Goal: Communication & Community: Answer question/provide support

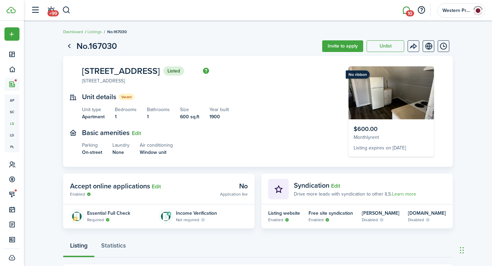
click at [405, 8] on link "10" at bounding box center [406, 10] width 13 height 17
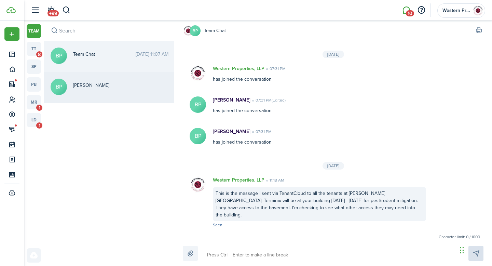
scroll to position [108, 0]
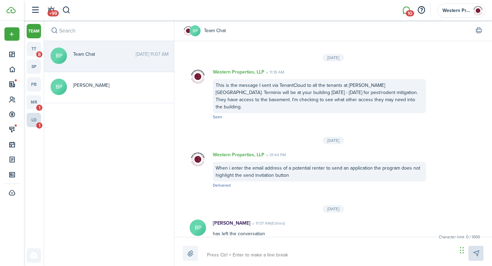
click at [38, 120] on link "ld 1" at bounding box center [34, 120] width 14 height 14
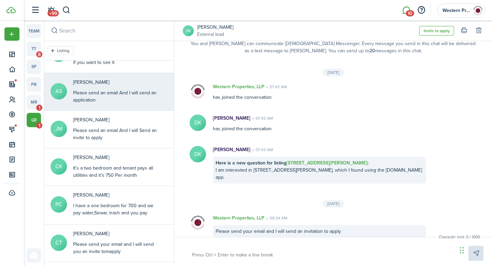
scroll to position [151, 0]
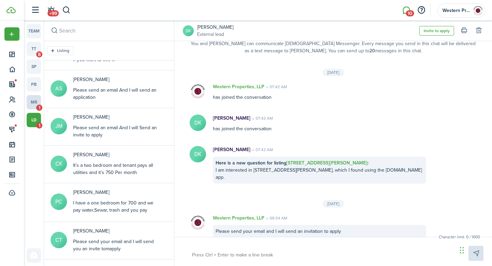
click at [32, 108] on link "mr 1" at bounding box center [34, 102] width 14 height 14
